Goal: Contribute content: Contribute content

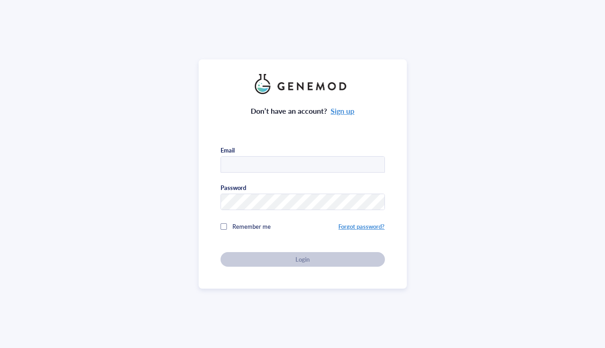
type input "[EMAIL_ADDRESS][DOMAIN_NAME]"
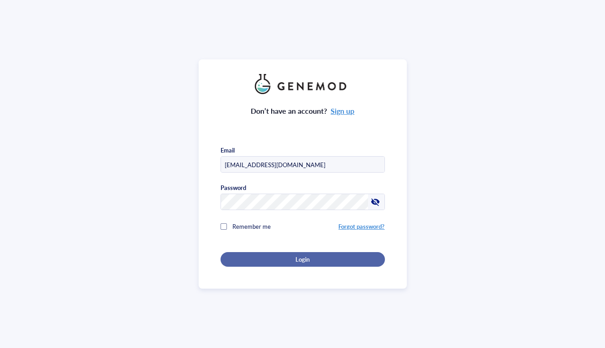
click at [285, 260] on div "Login" at bounding box center [302, 259] width 135 height 8
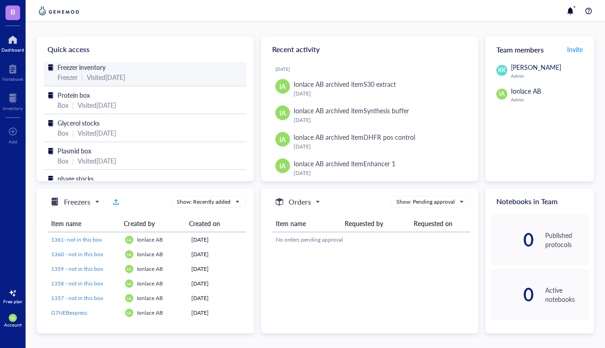
click at [75, 74] on div "Freezer" at bounding box center [67, 77] width 20 height 10
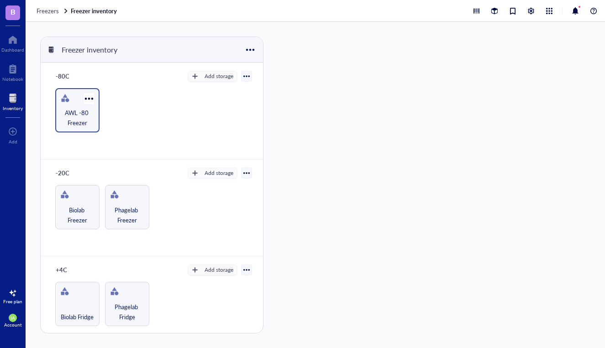
click at [76, 114] on span "AWL -80 Freezer" at bounding box center [77, 118] width 35 height 20
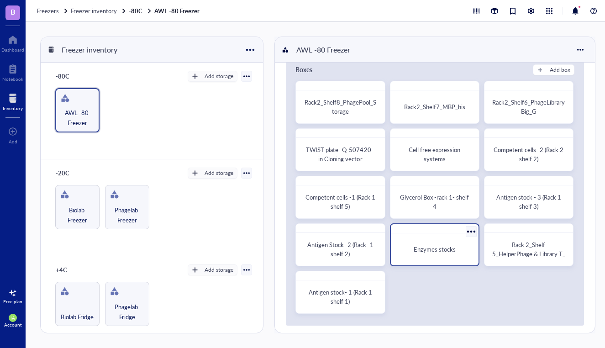
scroll to position [28, 0]
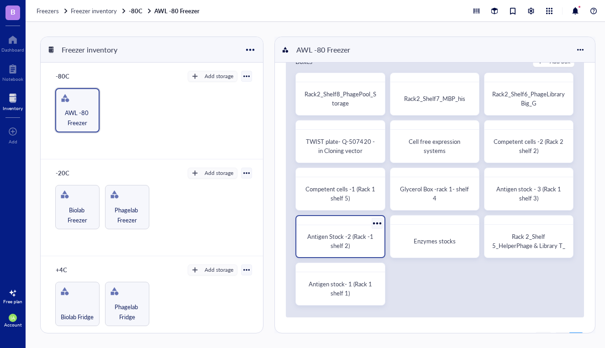
click at [353, 241] on div "Antigen Stock -2 (Rack -1 shelf 2)" at bounding box center [339, 241] width 73 height 18
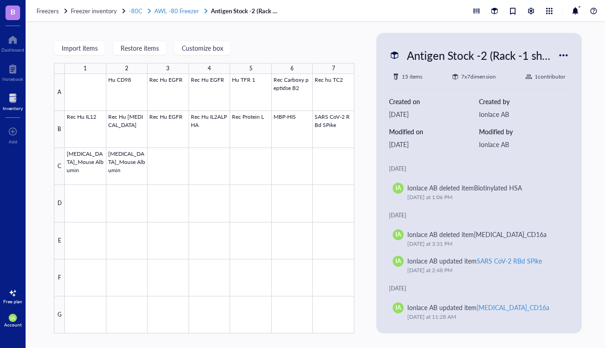
click at [175, 9] on span "AWL -80 Freezer" at bounding box center [176, 10] width 45 height 9
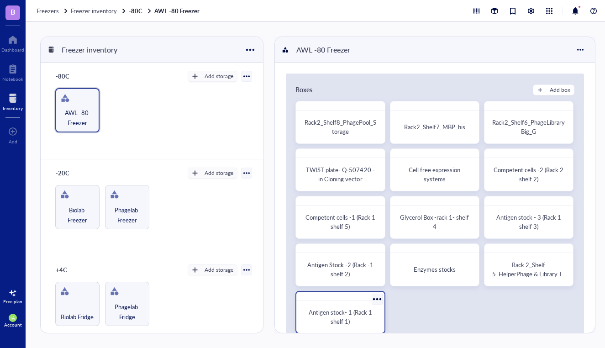
click at [355, 313] on span "Antigen stock- 1 (Rack 1 shelf 1)" at bounding box center [340, 317] width 65 height 18
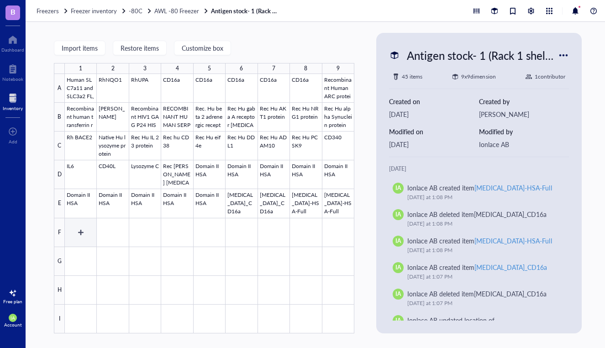
click at [92, 230] on div at bounding box center [209, 203] width 289 height 259
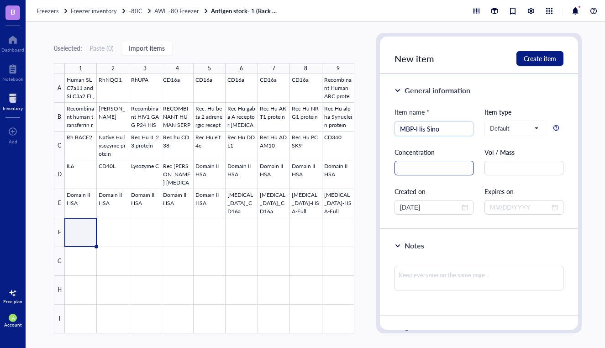
type input "MBP-His Sino"
click at [418, 171] on input "text" at bounding box center [433, 168] width 79 height 15
type input "0.1 mg/mL"
click at [492, 165] on input "text" at bounding box center [523, 168] width 79 height 15
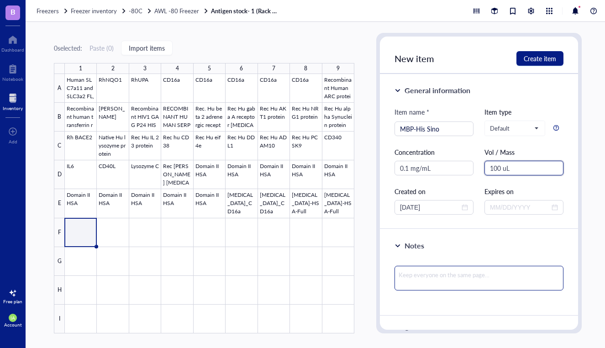
type input "100 uL"
click at [428, 277] on textarea at bounding box center [478, 278] width 169 height 25
type textarea "P"
type textarea "Pr"
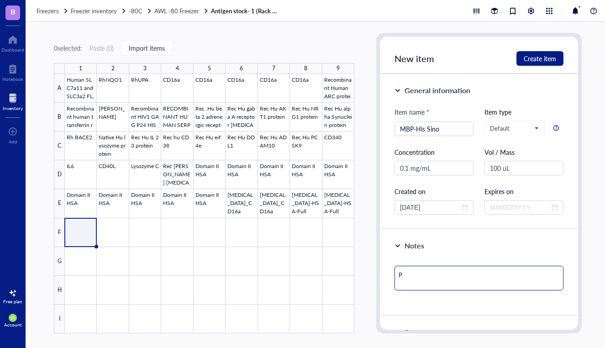
type textarea "Pr"
type textarea "Pro"
type textarea "Proc"
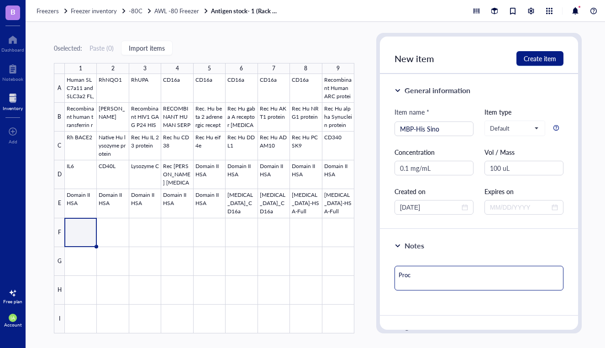
type textarea "Procu"
type textarea "Procur"
type textarea "Procure"
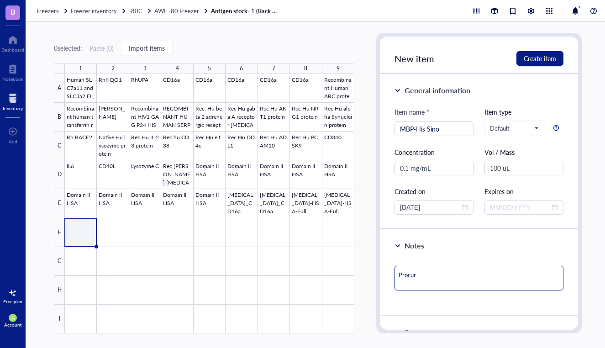
type textarea "Procure"
type textarea "Procured"
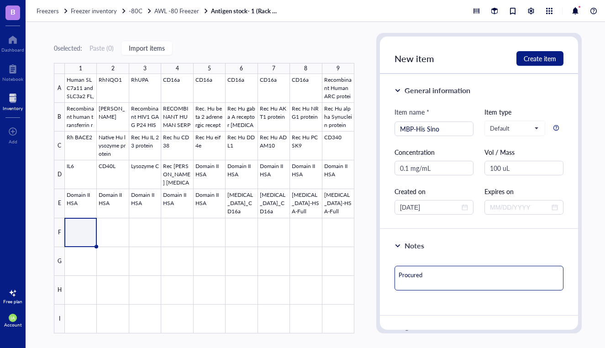
type textarea "Procured f"
type textarea "Procured fr"
type textarea "Procured fro"
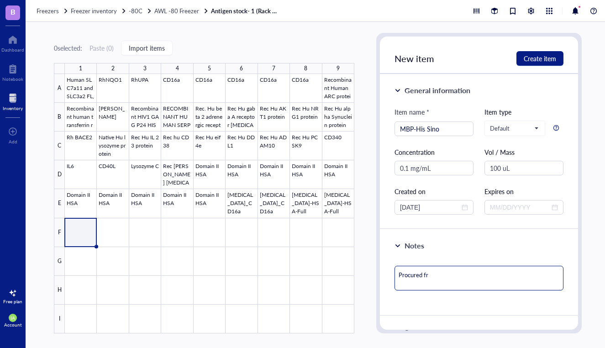
type textarea "Procured fro"
type textarea "Procured from"
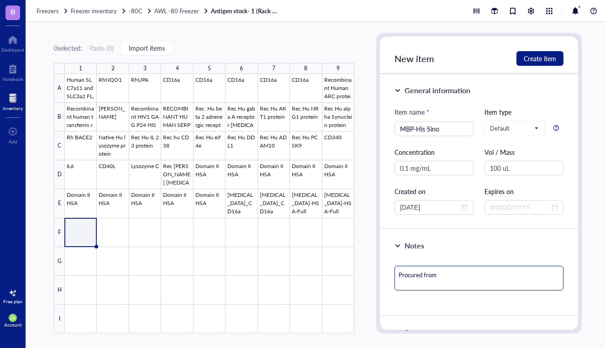
click at [397, 274] on textarea "Procured from" at bounding box center [478, 278] width 169 height 25
type textarea "MProcured from"
type textarea "MBProcured from"
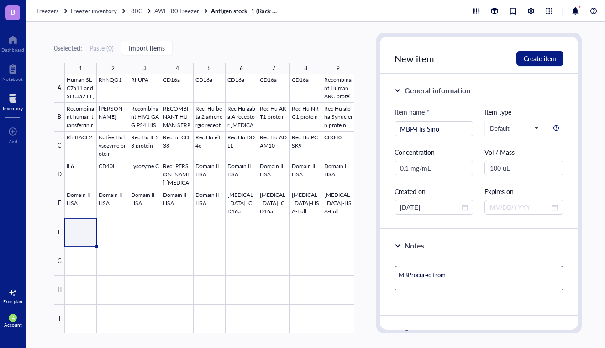
type textarea "MBPProcured from"
type textarea "MBP-Procured from"
type textarea "MBP-hProcured from"
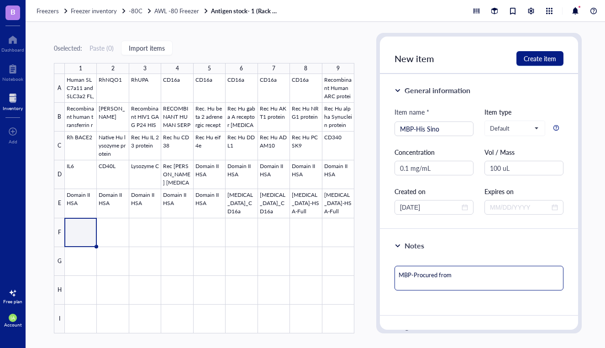
type textarea "MBP-hProcured from"
type textarea "MBP-hiProcured from"
type textarea "MBP-hisProcured from"
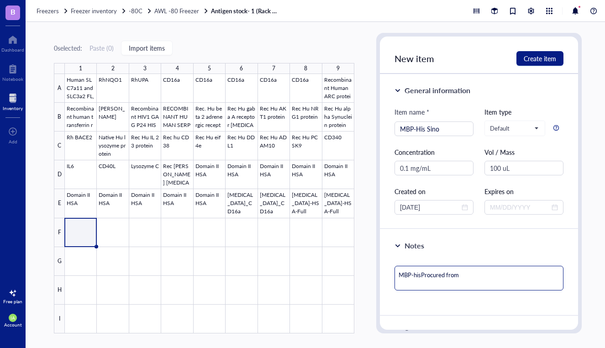
type textarea "MBP-his Procured from"
type textarea "MBP-his pProcured from"
type textarea "MBP-his prProcured from"
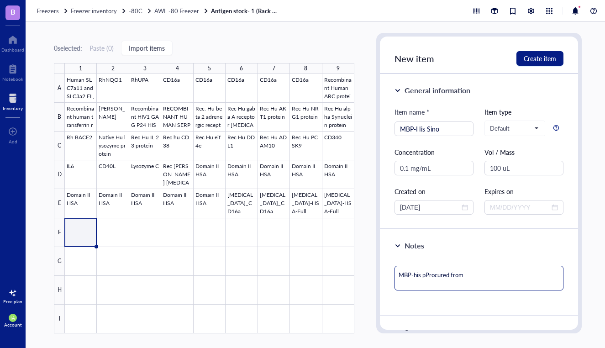
type textarea "MBP-his prProcured from"
type textarea "MBP-his proProcured from"
type textarea "MBP-his protProcured from"
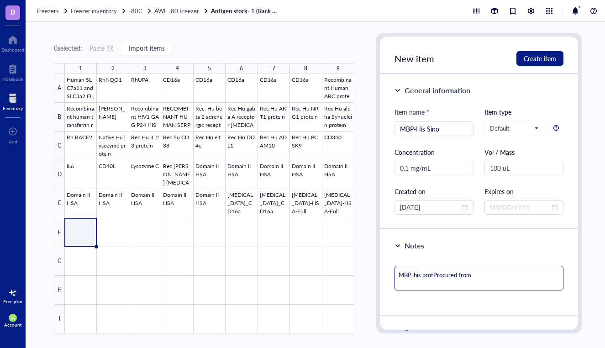
type textarea "MBP-his proteProcured from"
type textarea "MBP-his proteiProcured from"
type textarea "MBP-his protein Procured from"
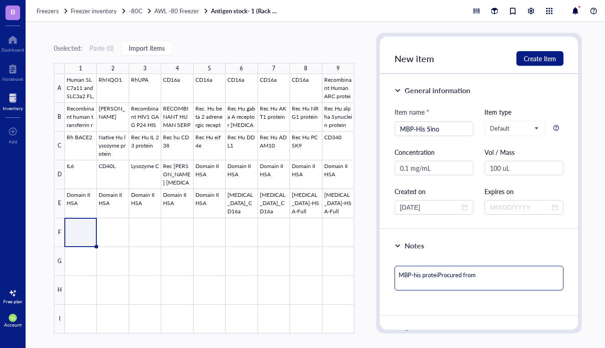
type textarea "MBP-his protein Procured from"
type textarea "MBP-his protein rocured from"
type textarea "MBP-his protein procured from"
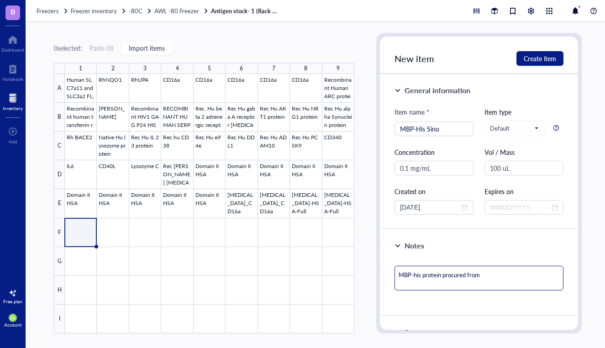
click at [492, 272] on textarea "MBP-his protein procured from" at bounding box center [478, 278] width 169 height 25
type textarea "MBP-his protein procured from S"
type textarea "MBP-his protein procured from Si"
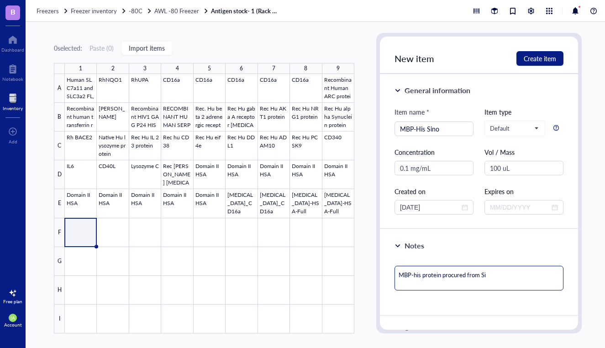
type textarea "MBP-his protein procured from Sin"
type textarea "MBP-his protein procured from Sino"
type textarea "MBP-his protein procured from Sinob"
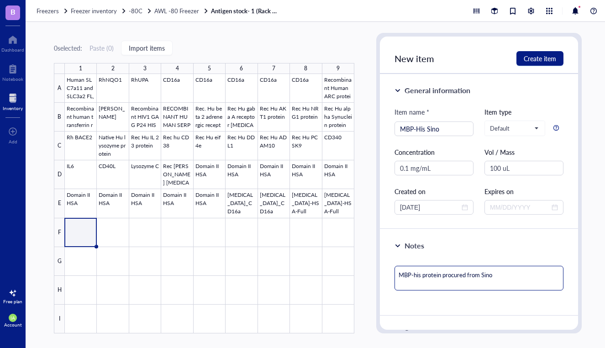
type textarea "MBP-his protein procured from Sinob"
type textarea "MBP-his protein procured from Sinobi"
type textarea "MBP-his protein procured from Sinobio"
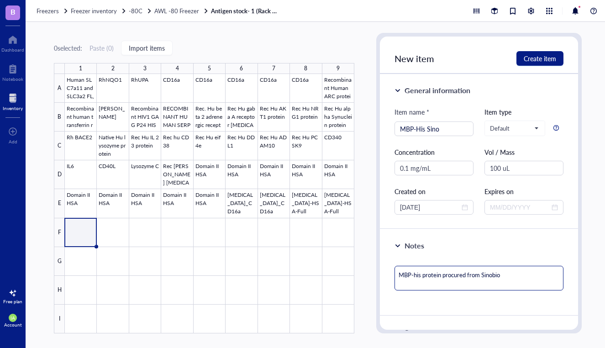
type textarea "MBP-his protein procured from Sinobiol"
type textarea "MBP-his protein procured from Sinobiolo"
type textarea "MBP-his protein procured from Sinobiolog"
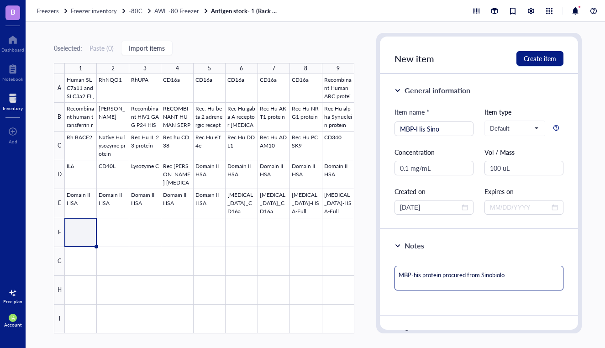
type textarea "MBP-his protein procured from Sinobiolog"
type textarea "MBP-his protein procured from Sinobiologi"
type textarea "MBP-his protein procured from Sinobiologic"
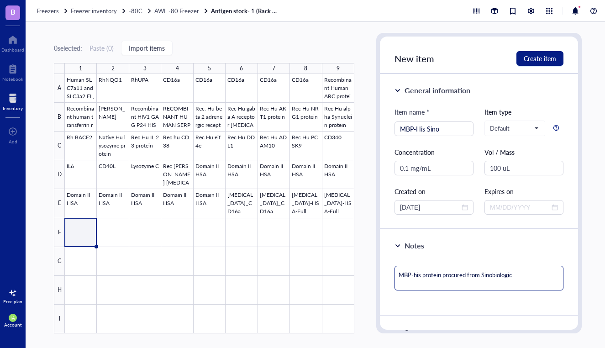
type textarea "MBP-his protein procured from Sinobiologica"
type textarea "MBP-his protein procured from Sinobiological"
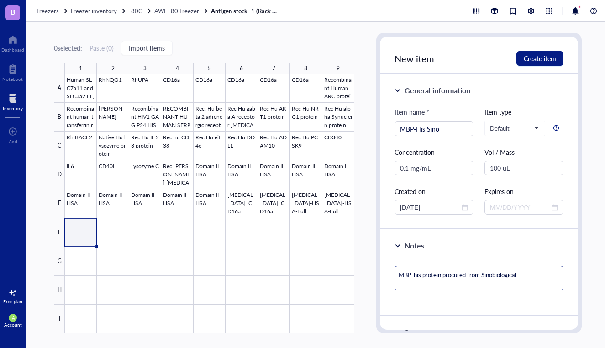
type textarea "MBP-his protein procured from Sinobiological"
type textarea "MBP-his protein procured from Sinobiological,"
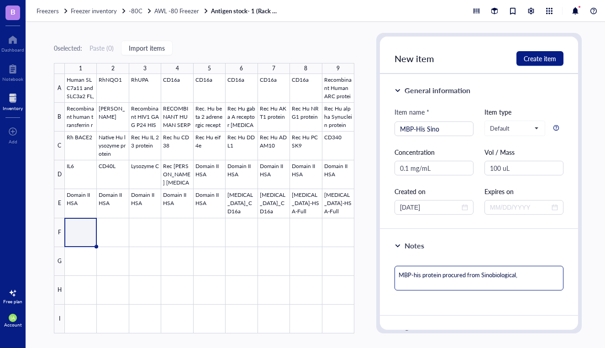
type textarea "MBP-his protein procured from Sinobiological,"
type textarea "MBP-his protein procured from Sinobiological, s"
type textarea "MBP-his protein procured from Sinobiological, su"
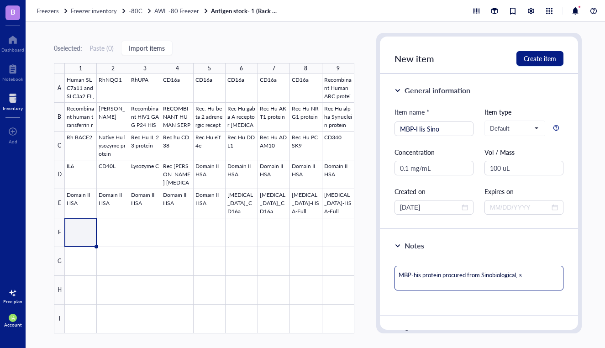
type textarea "MBP-his protein procured from Sinobiological, su"
type textarea "MBP-his protein procured from Sinobiological, sus"
type textarea "MBP-his protein procured from Sinobiological, susp"
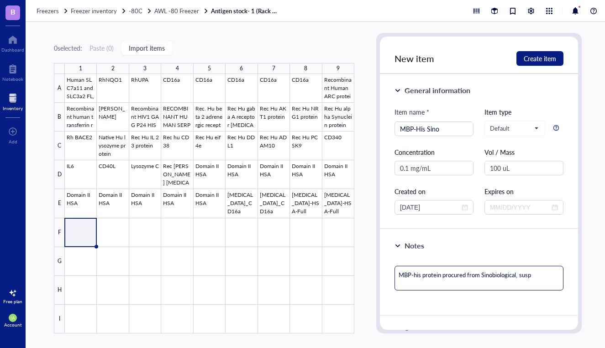
type textarea "MBP-his protein procured from Sinobiological, suspe"
type textarea "MBP-his protein procured from Sinobiological, suspen"
type textarea "MBP-his protein procured from Sinobiological, suspend"
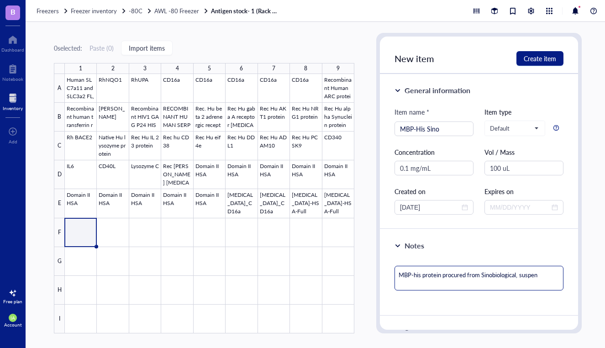
type textarea "MBP-his protein procured from Sinobiological, suspend"
type textarea "MBP-his protein procured from Sinobiological, suspende"
type textarea "MBP-his protein procured from Sinobiological, suspended"
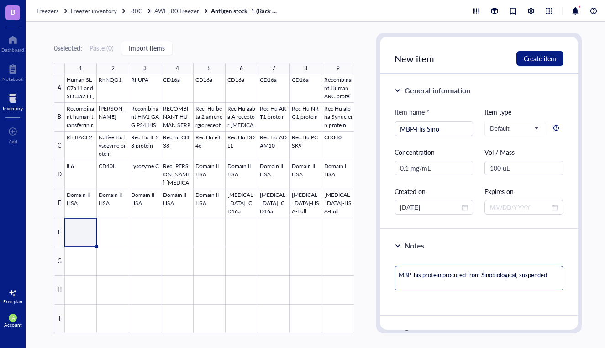
type textarea "MBP-his protein procured from Sinobiological, suspended"
type textarea "MBP-his protein procured from Sinobiological, suspended i"
type textarea "MBP-his protein procured from Sinobiological, suspended in"
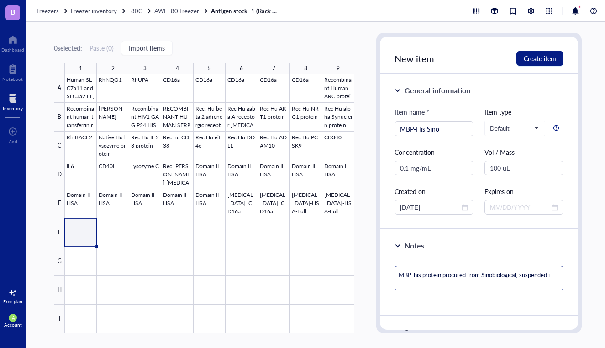
type textarea "MBP-his protein procured from Sinobiological, suspended in"
type textarea "MBP-his protein procured from Sinobiological, suspended in 1"
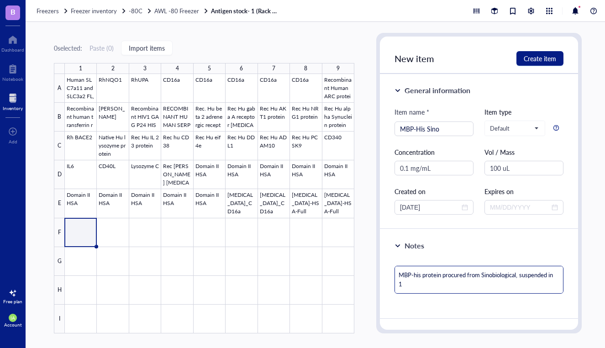
type textarea "MBP-his protein procured from Sinobiological, suspended in"
type textarea "MBP-his protein procured from Sinobiological, suspended i"
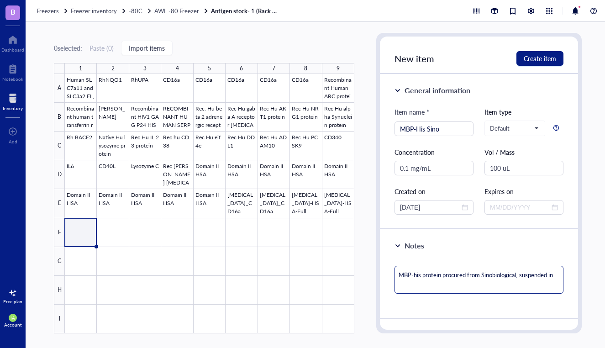
type textarea "MBP-his protein procured from Sinobiological, suspended i"
type textarea "MBP-his protein procured from Sinobiological, suspended"
type textarea "MBP-his protein procured from Sinobiological, suspended a"
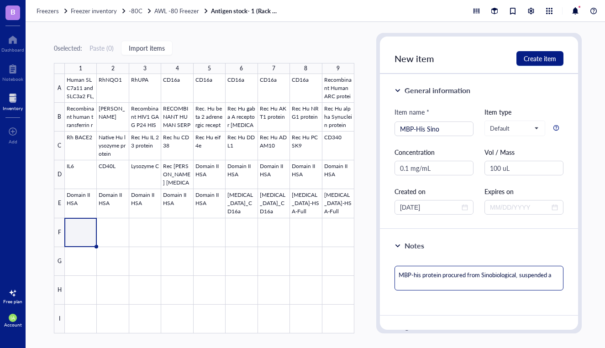
type textarea "MBP-his protein procured from Sinobiological, suspended at"
type textarea "MBP-his protein procured from Sinobiological, suspended at 0"
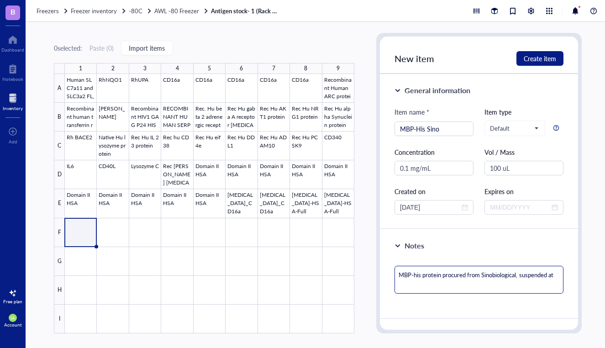
type textarea "MBP-his protein procured from Sinobiological, suspended at 0"
type textarea "MBP-his protein procured from Sinobiological, suspended at 0."
type textarea "MBP-his protein procured from Sinobiological, suspended at 0.1"
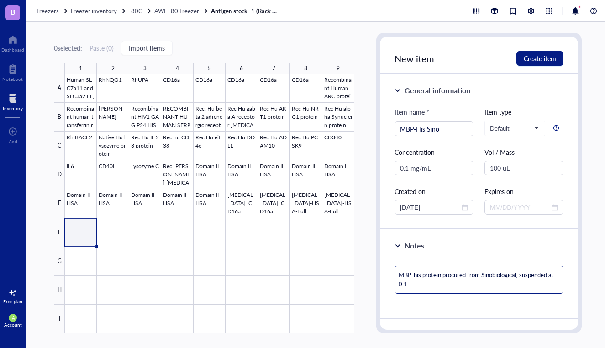
type textarea "MBP-his protein procured from Sinobiological, suspended at 0.1"
type textarea "MBP-his protein procured from Sinobiological, suspended at 0.1 m"
type textarea "MBP-his protein procured from Sinobiological, suspended at 0.1 mg"
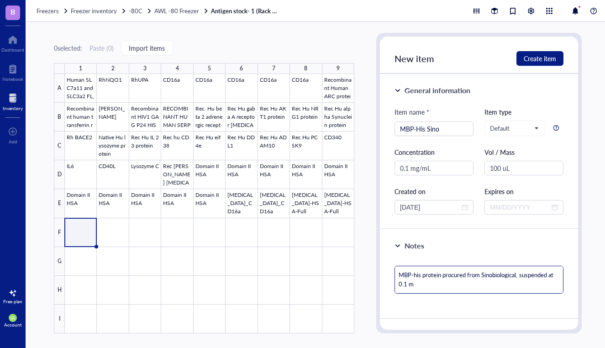
type textarea "MBP-his protein procured from Sinobiological, suspended at 0.1 mg"
type textarea "MBP-his protein procured from Sinobiological, suspended at 0.1 mg/"
type textarea "MBP-his protein procured from Sinobiological, suspended at 0.1 mg/m"
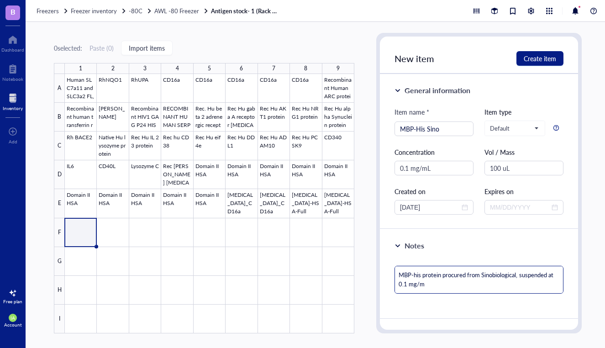
type textarea "MBP-his protein procured from Sinobiological, suspended at 0.1 mg/mL"
type textarea "MBP-his protein procured from Sinobiological, suspended at 0.1 mg/mL i"
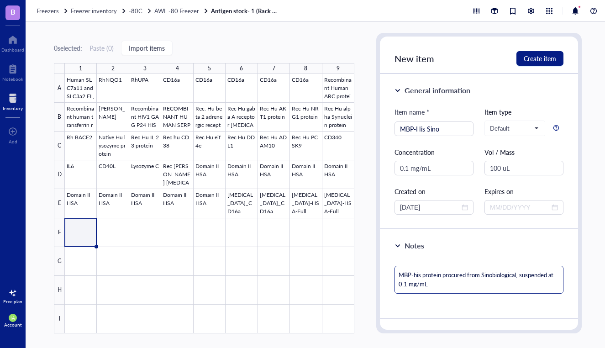
type textarea "MBP-his protein procured from Sinobiological, suspended at 0.1 mg/mL i"
type textarea "MBP-his protein procured from Sinobiological, suspended at 0.1 mg/mL in"
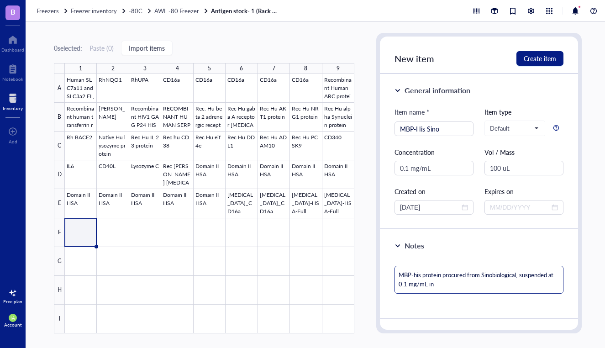
type textarea "MBP-his protein procured from Sinobiological, suspended at 0.1 mg/mL in P"
type textarea "MBP-his protein procured from Sinobiological, suspended at 0.1 mg/mL in PB"
type textarea "MBP-his protein procured from Sinobiological, suspended at 0.1 mg/mL in PBS"
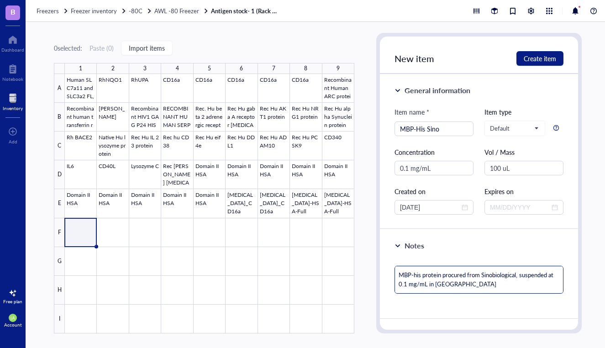
type textarea "MBP-his protein procured from Sinobiological, suspended at 0.1 mg/mL in PBS"
type textarea "MBP-his protein procured from Sinobiological, suspended at 0.1 mg/mL in PBS b"
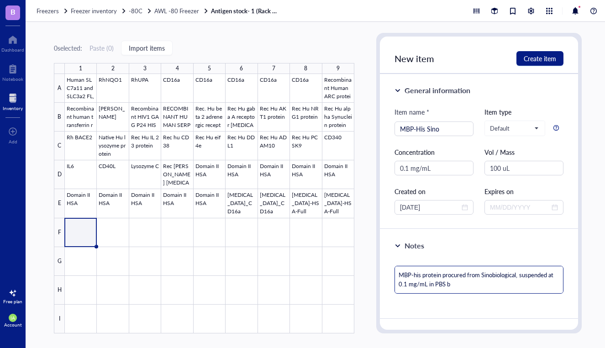
type textarea "MBP-his protein procured from Sinobiological, suspended at 0.1 mg/mL in PBS bu"
type textarea "MBP-his protein procured from Sinobiological, suspended at 0.1 mg/mL in PBS bud"
type textarea "MBP-his protein procured from Sinobiological, suspended at 0.1 mg/mL in PBS bu"
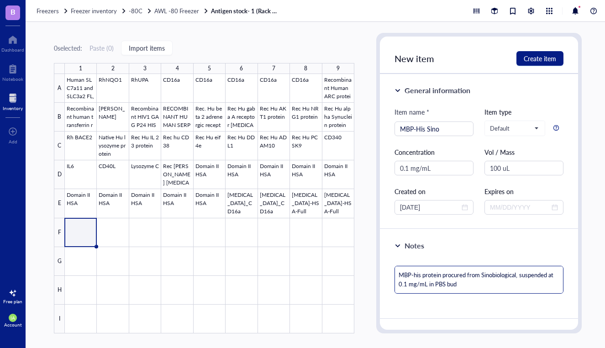
type textarea "MBP-his protein procured from Sinobiological, suspended at 0.1 mg/mL in PBS bu"
type textarea "MBP-his protein procured from Sinobiological, suspended at 0.1 mg/mL in PBS buf"
type textarea "MBP-his protein procured from Sinobiological, suspended at 0.1 mg/mL in PBS buff"
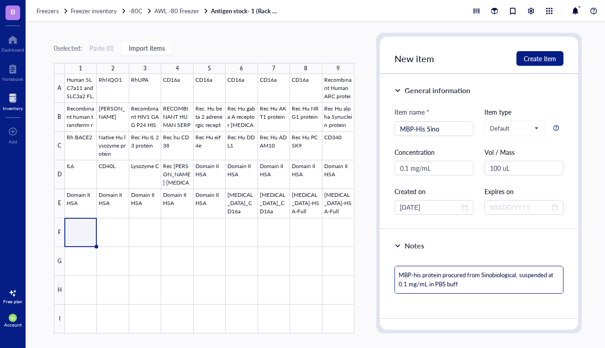
type textarea "MBP-his protein procured from Sinobiological, suspended at 0.1 mg/mL in PBS buf…"
type textarea "MBP-his protein procured from Sinobiological, suspended at 0.1 mg/mL in PBS buff"
type textarea "MBP-his protein procured from Sinobiological, suspended at 0.1 mg/mL in PBS buf…"
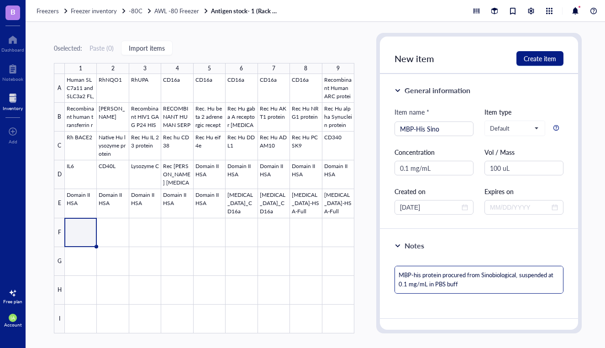
type textarea "MBP-his protein procured from Sinobiological, suspended at 0.1 mg/mL in PBS buf…"
click at [503, 287] on textarea "MBP-his protein procured from Sinobiological, suspended at 0.1 mg/mL in PBS buf…" at bounding box center [478, 280] width 169 height 28
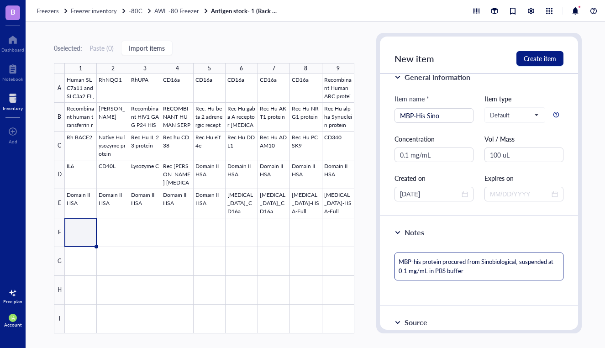
scroll to position [15, 0]
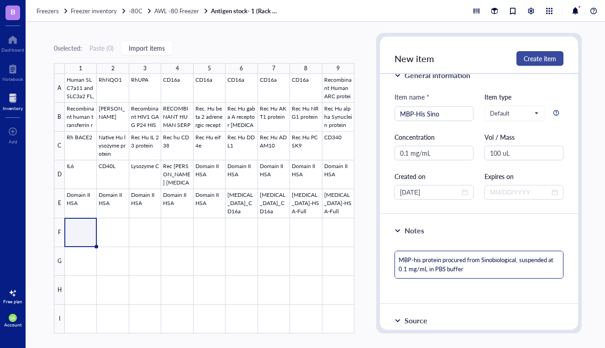
type textarea "MBP-his protein procured from Sinobiological, suspended at 0.1 mg/mL in PBS buf…"
click at [533, 57] on span "Create item" at bounding box center [539, 58] width 32 height 7
type textarea "Keep everyone on the same page…"
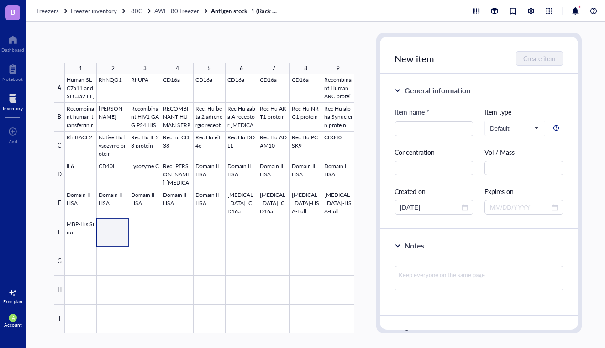
click at [115, 234] on div at bounding box center [209, 203] width 289 height 259
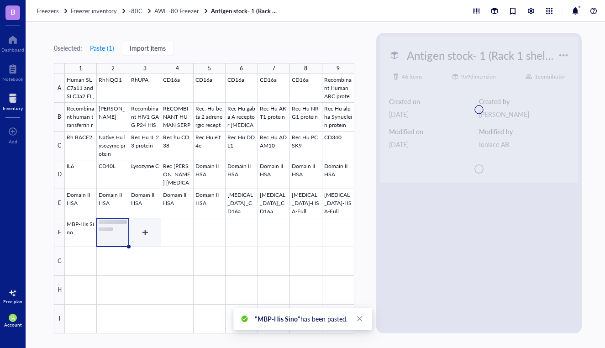
click at [143, 238] on div at bounding box center [209, 203] width 289 height 259
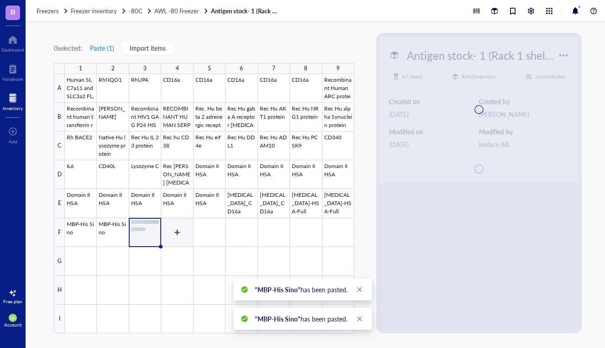
click at [178, 234] on div at bounding box center [209, 203] width 289 height 259
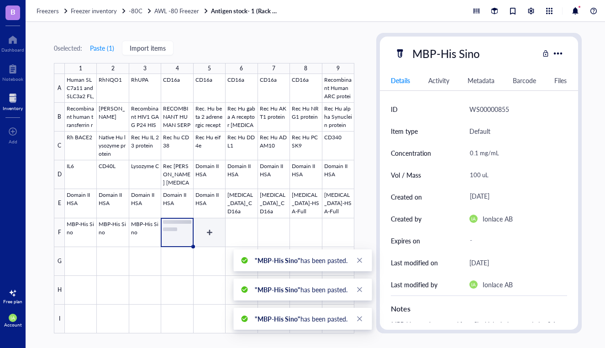
click at [211, 235] on div at bounding box center [209, 203] width 289 height 259
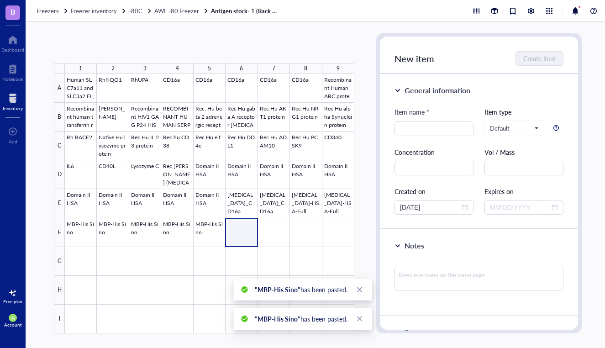
click at [247, 236] on div at bounding box center [209, 203] width 289 height 259
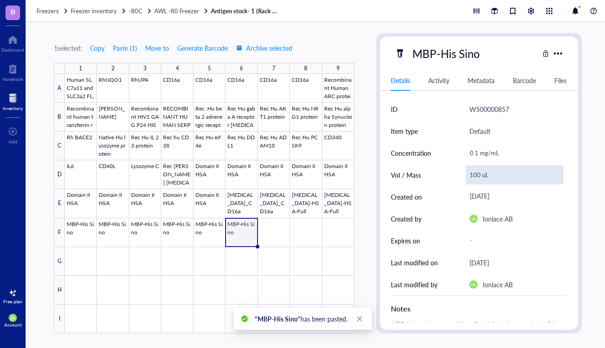
click at [477, 174] on div "100 uL" at bounding box center [514, 174] width 98 height 19
drag, startPoint x: 491, startPoint y: 177, endPoint x: 457, endPoint y: 176, distance: 33.3
click at [457, 176] on div "Vol / Mass 100 uL" at bounding box center [479, 175] width 176 height 22
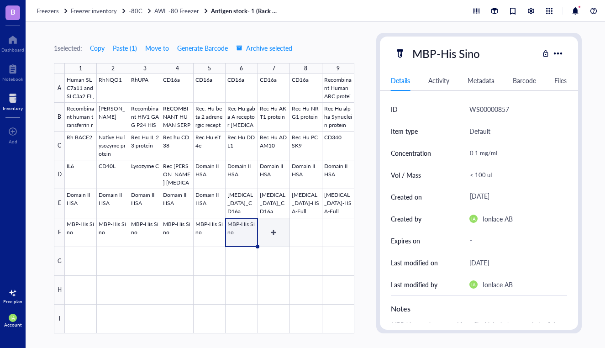
click at [272, 234] on div at bounding box center [209, 203] width 289 height 259
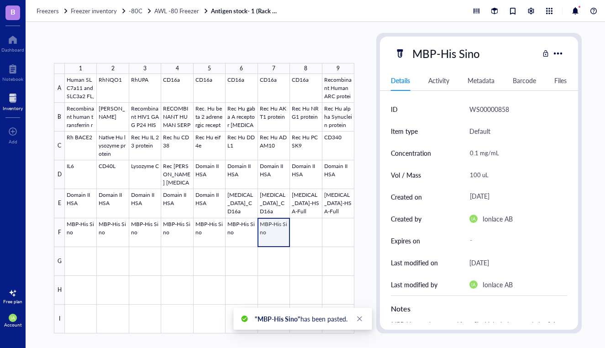
click at [276, 229] on div at bounding box center [209, 203] width 289 height 259
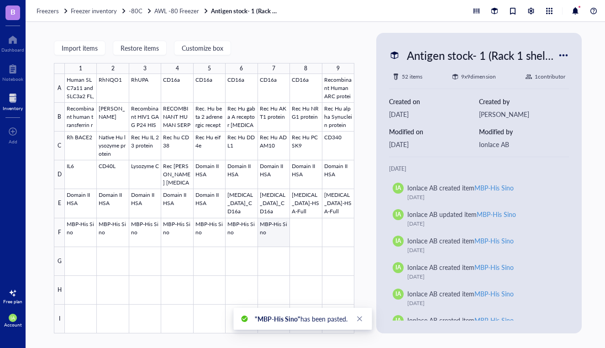
click at [273, 235] on div at bounding box center [209, 203] width 289 height 259
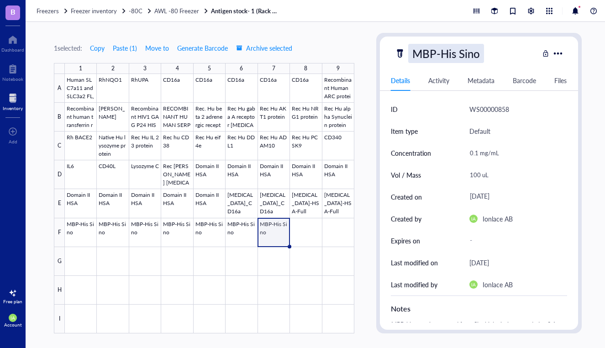
click at [451, 53] on div "MBP-His Sino" at bounding box center [446, 53] width 76 height 19
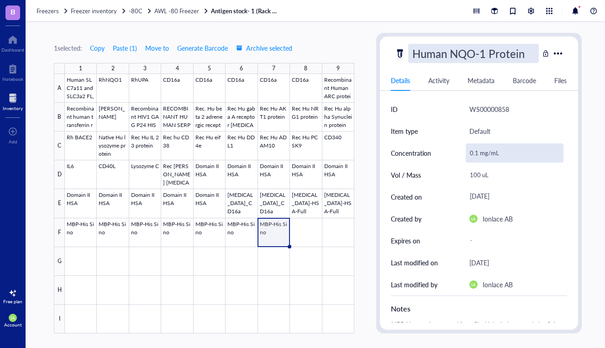
click at [486, 153] on div "0.1 mg/mL" at bounding box center [514, 152] width 98 height 19
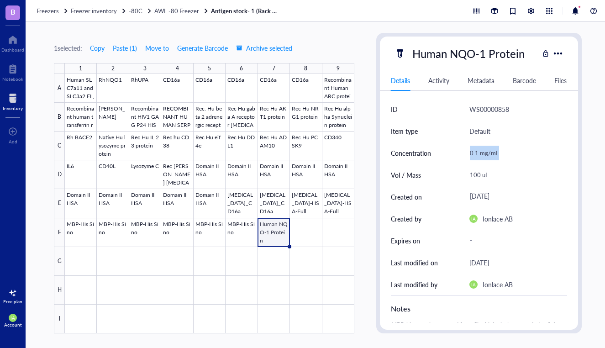
drag, startPoint x: 506, startPoint y: 151, endPoint x: 463, endPoint y: 151, distance: 43.4
click at [463, 151] on div "Concentration 0.1 mg/mL" at bounding box center [479, 153] width 176 height 22
click at [483, 155] on div "0.1 mg/mL" at bounding box center [514, 152] width 98 height 19
click at [488, 178] on div "100 uL" at bounding box center [514, 174] width 98 height 19
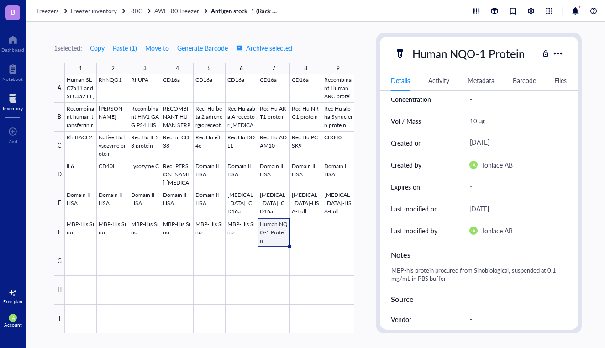
scroll to position [55, 0]
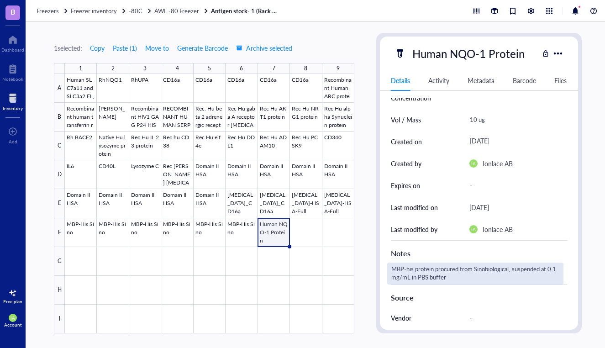
click at [458, 277] on div "MBP-his protein procured from Sinobiological, suspended at 0.1 mg/mL in PBS buf…" at bounding box center [475, 273] width 176 height 22
drag, startPoint x: 458, startPoint y: 276, endPoint x: 373, endPoint y: 262, distance: 86.5
click at [373, 262] on div "1 selected: Copy Paste ( 1 ) Move to Generate Barcode Archive selected 1 2 3 4 …" at bounding box center [318, 185] width 584 height 326
